Goal: Check status: Check status

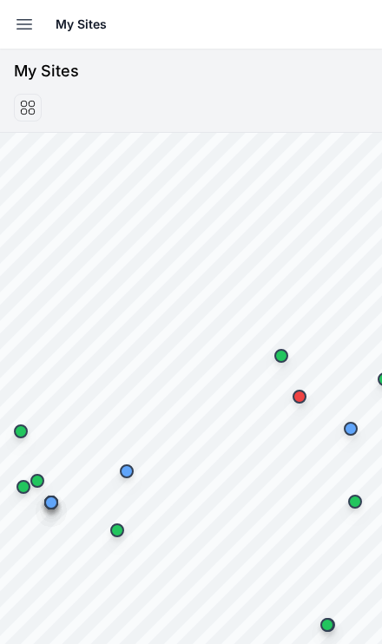
click at [23, 24] on icon "button" at bounding box center [24, 25] width 15 height 10
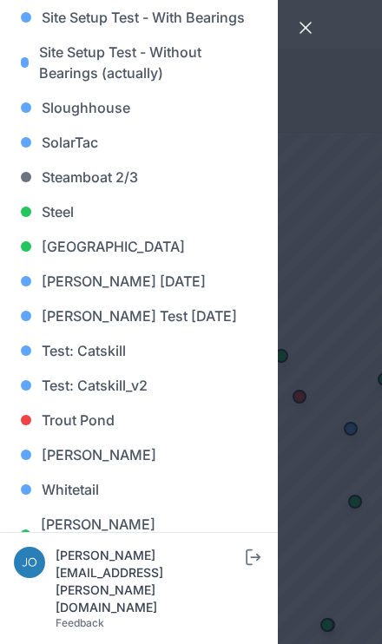
scroll to position [1708, 0]
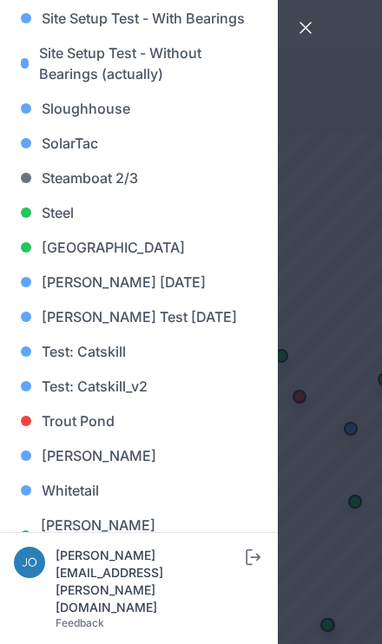
click at [99, 491] on link "Whitetail" at bounding box center [139, 490] width 250 height 35
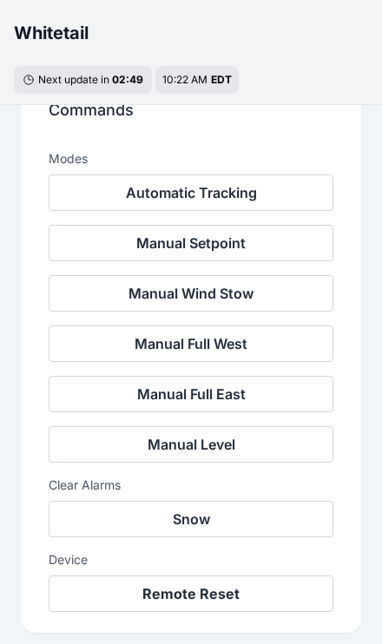
scroll to position [542, 0]
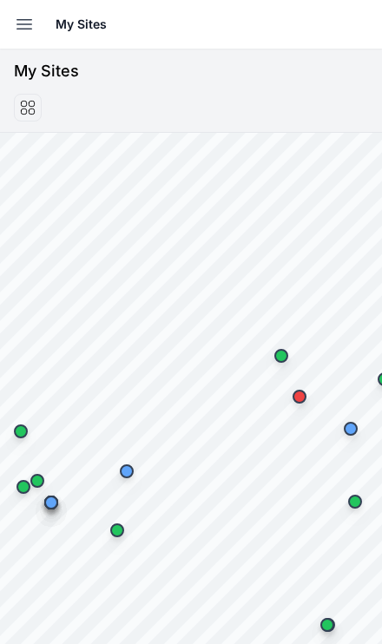
click at [31, 33] on icon "button" at bounding box center [24, 24] width 21 height 21
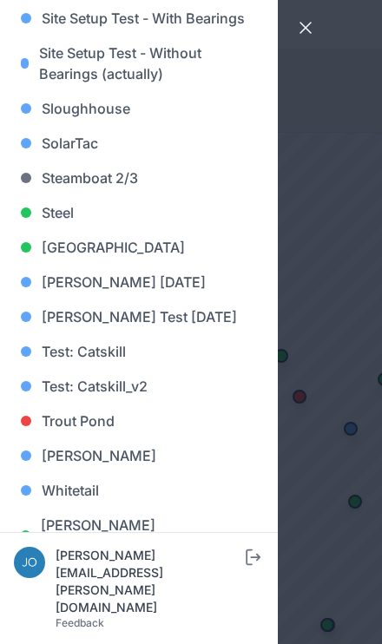
scroll to position [1708, 0]
click at [102, 497] on link "Whitetail" at bounding box center [139, 490] width 250 height 35
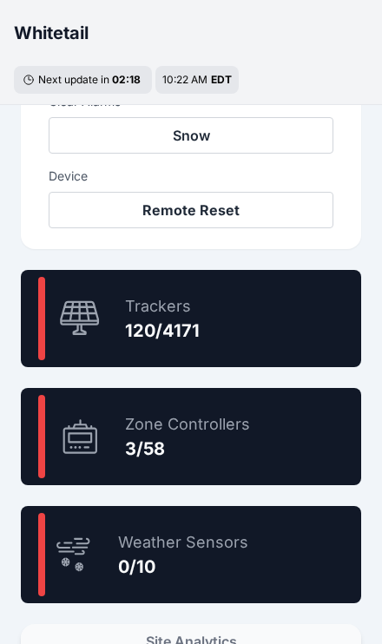
scroll to position [926, 0]
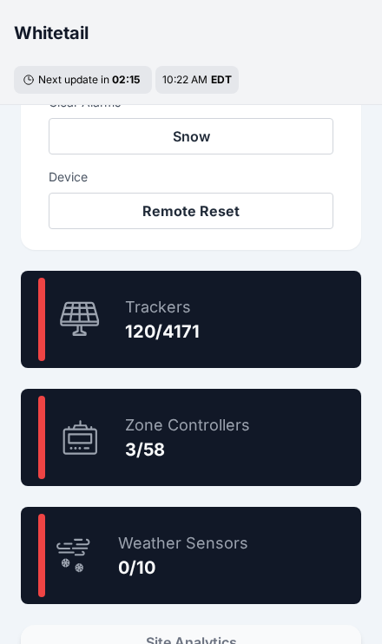
click at [290, 327] on div "2.9 % Trackers 120/4171" at bounding box center [191, 319] width 340 height 97
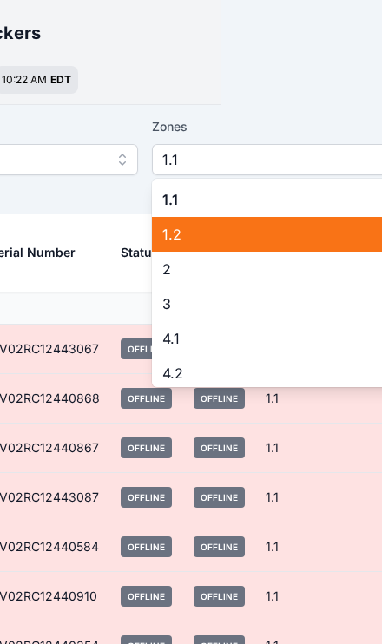
click at [184, 239] on span "1.2" at bounding box center [280, 234] width 236 height 21
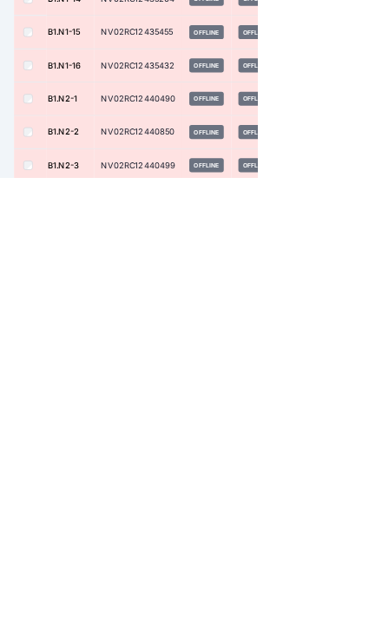
scroll to position [762, 0]
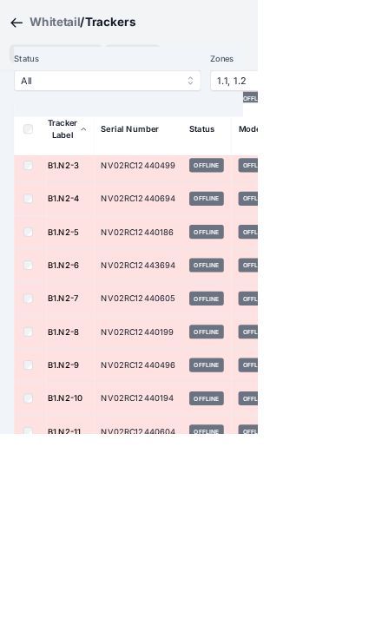
click at [100, 30] on div "Whitetail" at bounding box center [81, 33] width 75 height 24
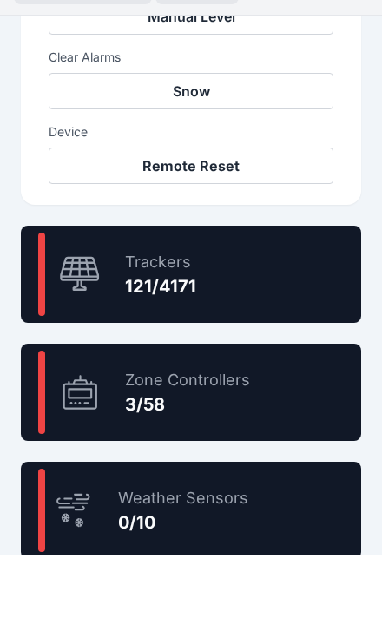
scroll to position [901, 0]
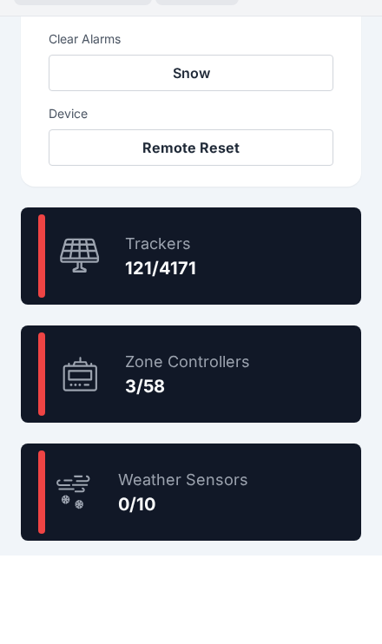
click at [309, 296] on div "2.9 % Trackers 121/4171" at bounding box center [191, 344] width 340 height 97
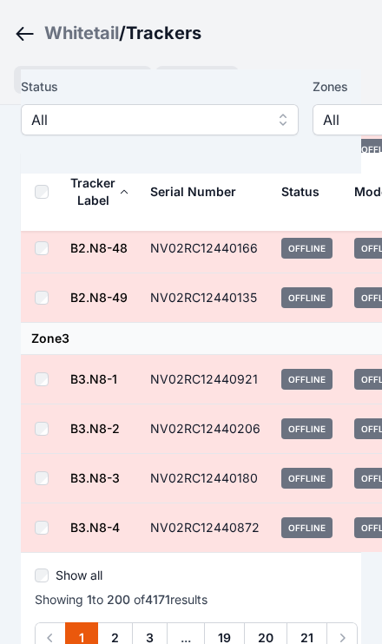
scroll to position [9826, 0]
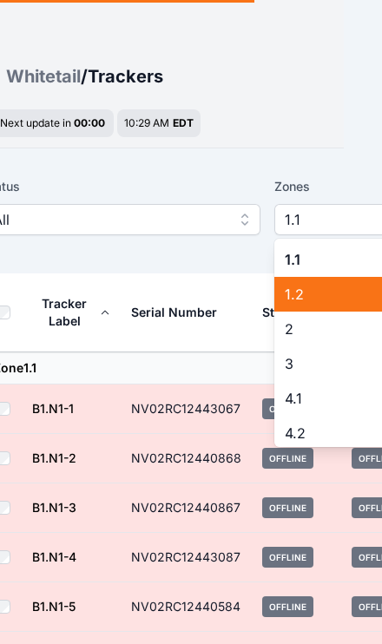
scroll to position [0, 263]
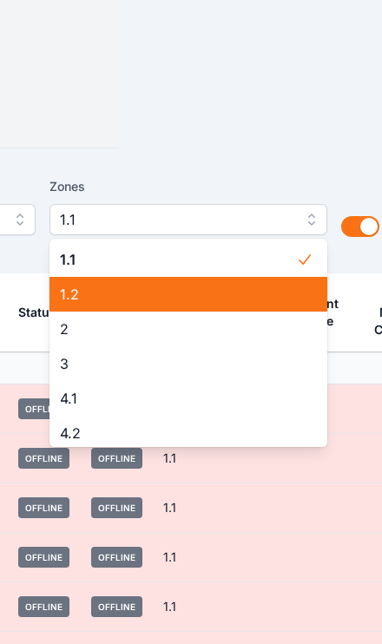
click at [300, 291] on div "1.2" at bounding box center [188, 294] width 278 height 35
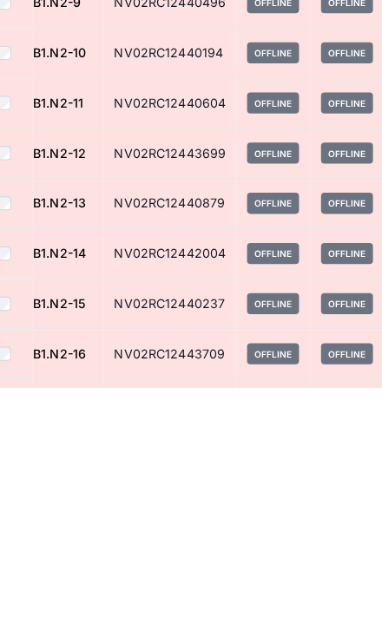
scroll to position [1332, 36]
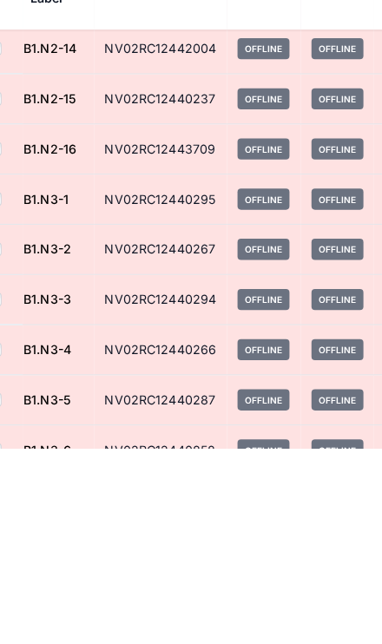
scroll to position [1392, 0]
